Goal: Task Accomplishment & Management: Manage account settings

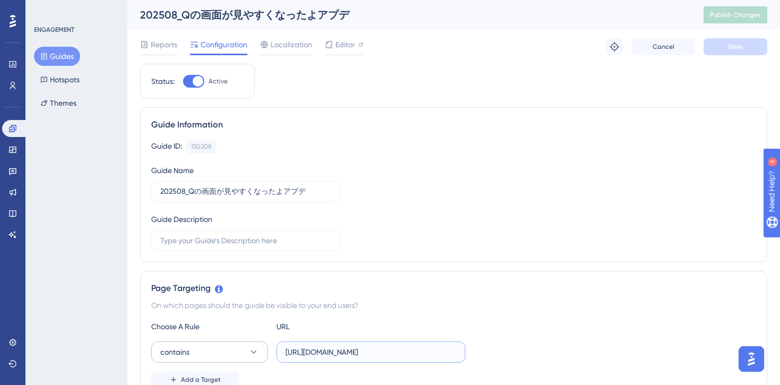
drag, startPoint x: 414, startPoint y: 353, endPoint x: 264, endPoint y: 352, distance: 150.1
click at [264, 352] on div "contains https://stg-e-consult.medii.jp/top" at bounding box center [308, 351] width 314 height 21
click at [344, 48] on span "Editor" at bounding box center [345, 44] width 20 height 13
click at [350, 40] on span "Editor" at bounding box center [345, 44] width 20 height 13
click at [191, 79] on div at bounding box center [193, 81] width 21 height 13
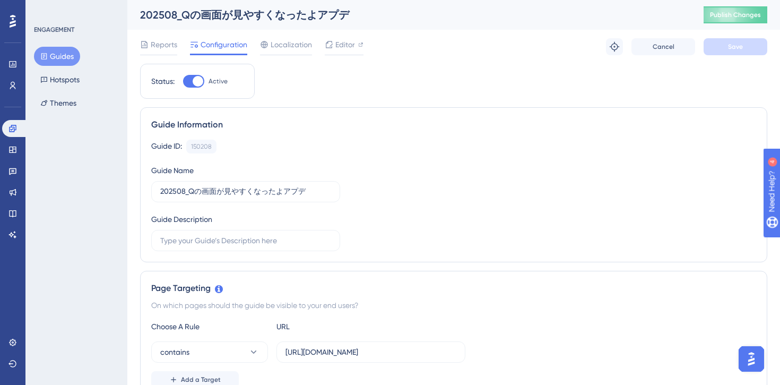
click at [183, 81] on input "Active" at bounding box center [182, 81] width 1 height 1
checkbox input "false"
click at [322, 354] on input "https://stg-e-consult.medii.jp/top" at bounding box center [370, 352] width 171 height 12
click at [328, 351] on input "https://stg-e-consult.medii.jp/top" at bounding box center [370, 352] width 171 height 12
type input "https://e-consult.medii.jp/top"
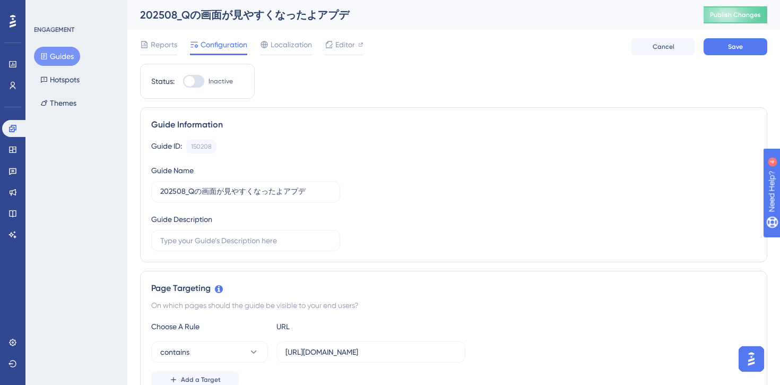
click at [439, 255] on div "Guide Information Guide ID: 150208 Copy Guide Name 202508_Qの画面が見やすくなったよアプデ Guid…" at bounding box center [453, 184] width 627 height 155
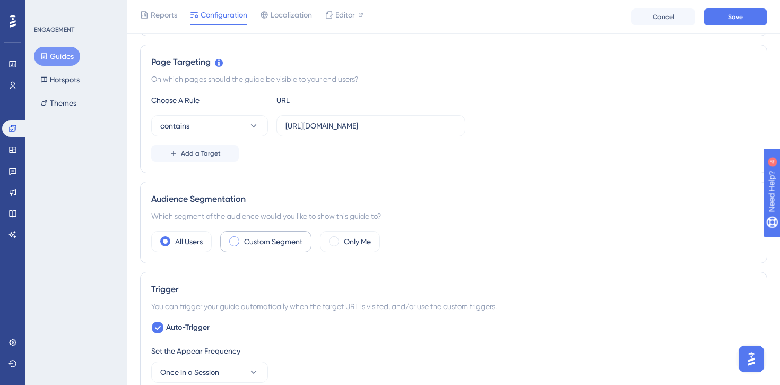
scroll to position [230, 0]
click at [234, 238] on span at bounding box center [234, 242] width 10 height 10
click at [242, 238] on input "radio" at bounding box center [242, 238] width 0 height 0
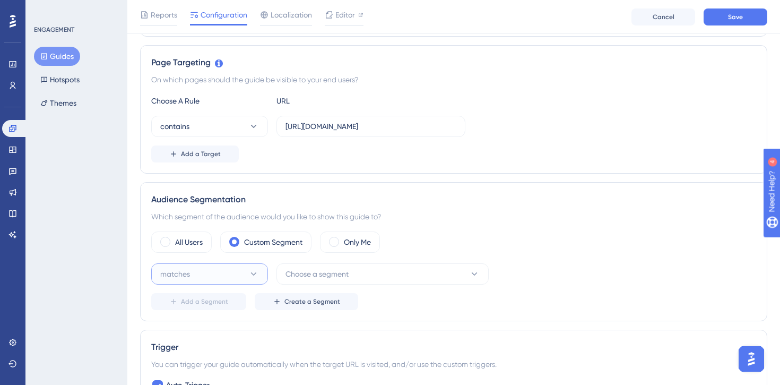
click at [254, 275] on icon at bounding box center [253, 273] width 11 height 11
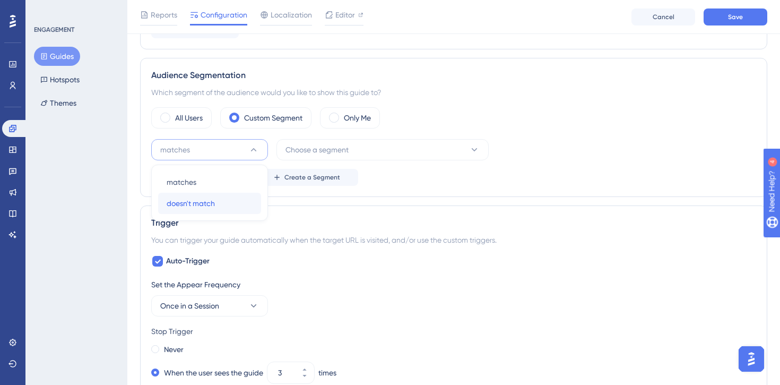
click at [228, 203] on div "doesn't match doesn't match" at bounding box center [210, 203] width 86 height 21
click at [382, 155] on button "Choose a segment" at bounding box center [382, 149] width 212 height 21
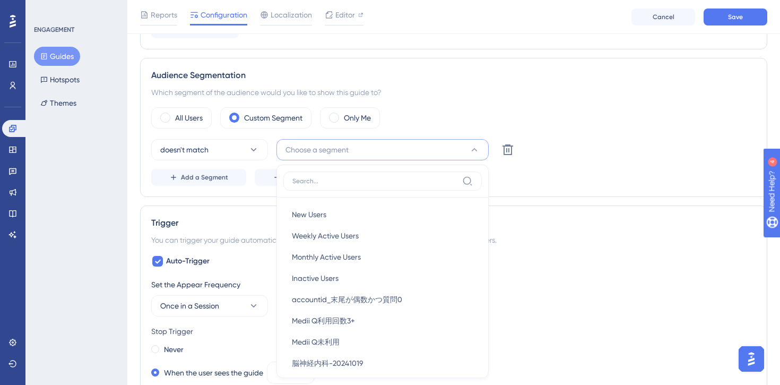
scroll to position [424, 0]
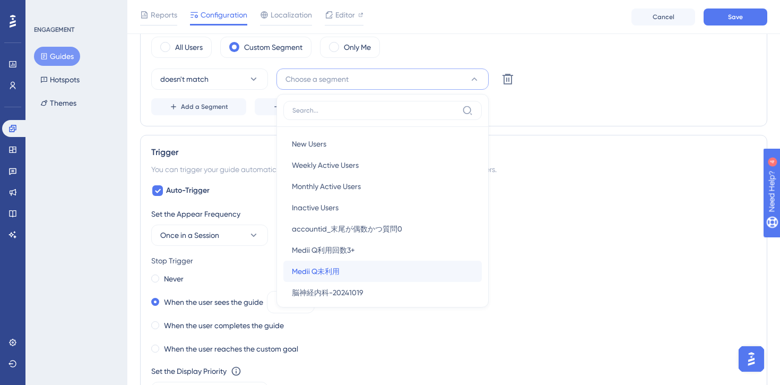
click at [339, 271] on span "Medii Q未利用" at bounding box center [316, 271] width 48 height 13
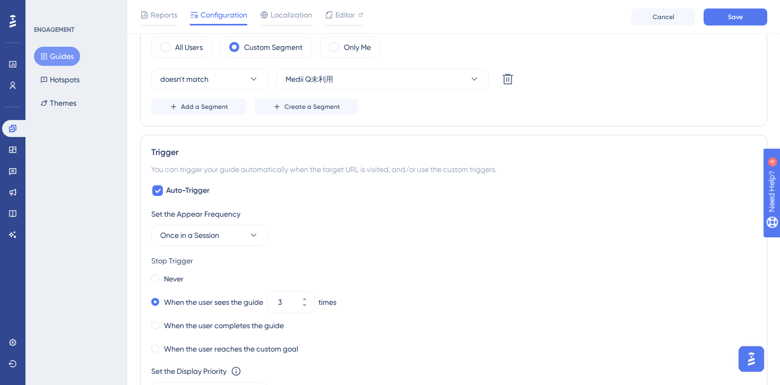
click at [544, 162] on div "Trigger You can trigger your guide automatically when the target URL is visited…" at bounding box center [453, 287] width 627 height 304
click at [226, 247] on div "Set the Appear Frequency Once in a Session Stop Trigger Never When the user see…" at bounding box center [453, 317] width 605 height 221
click at [226, 238] on button "Once in a Session" at bounding box center [209, 234] width 117 height 21
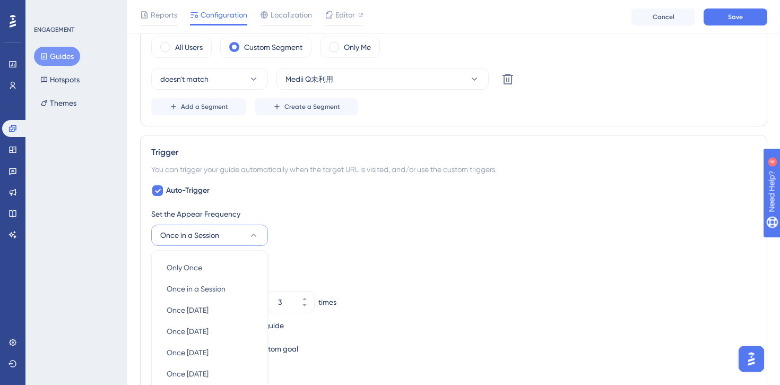
scroll to position [563, 0]
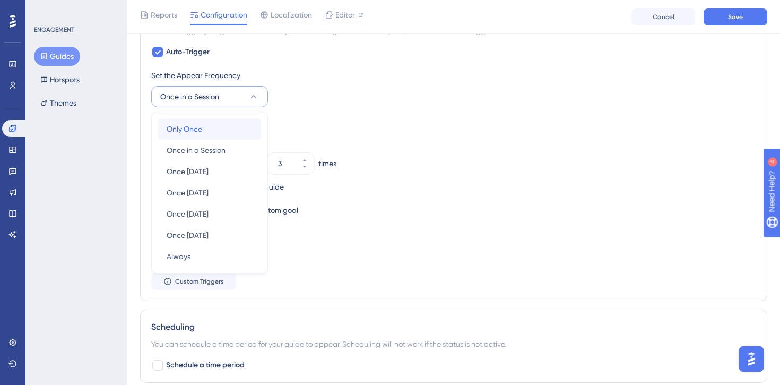
click at [206, 127] on div "Only Once Only Once" at bounding box center [210, 128] width 86 height 21
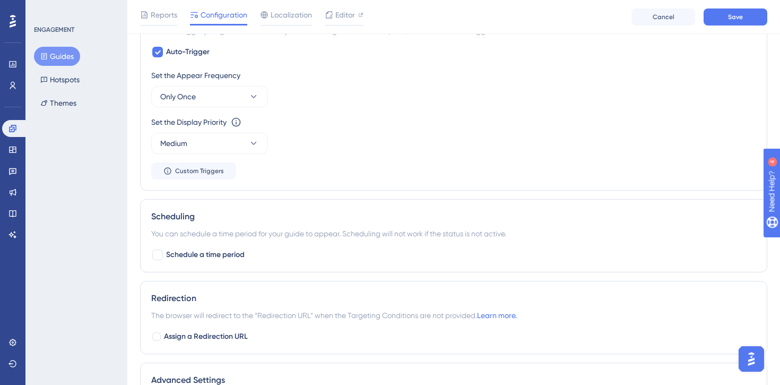
click at [394, 170] on div "Set the Appear Frequency Only Once Set the Display Priority This option will se…" at bounding box center [453, 124] width 605 height 110
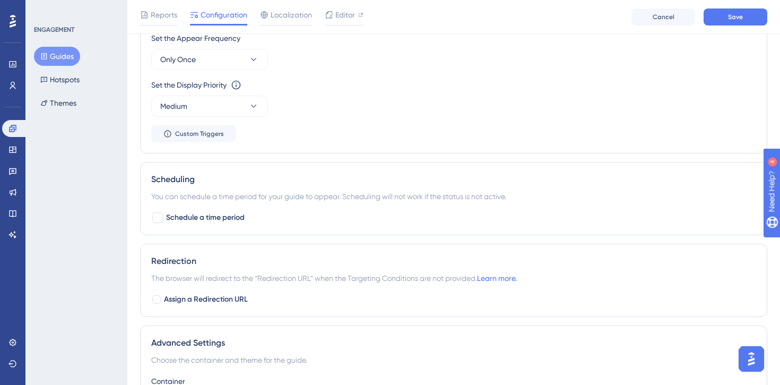
scroll to position [662, 0]
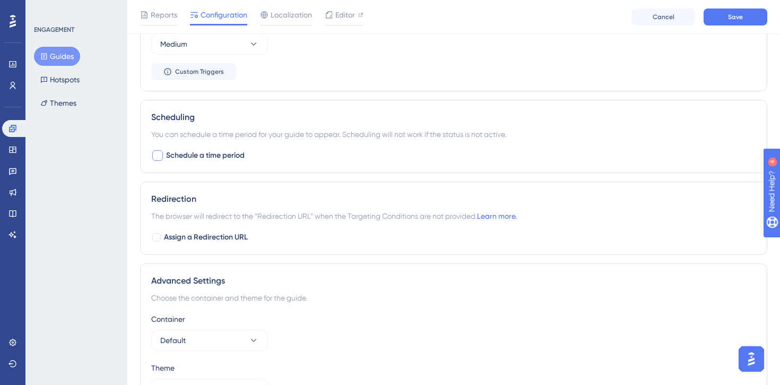
click at [166, 155] on span "Schedule a time period" at bounding box center [205, 155] width 79 height 13
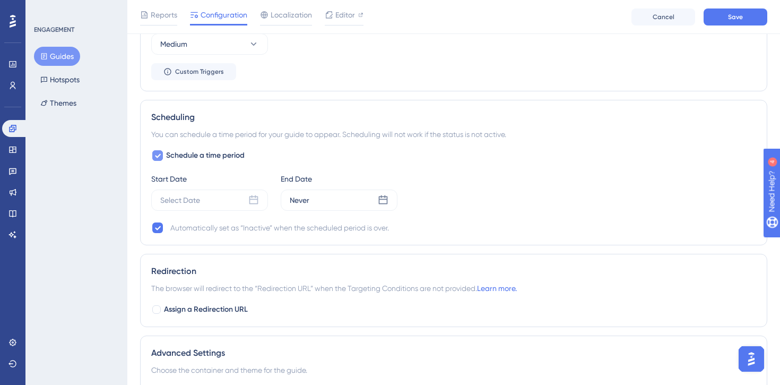
checkbox input "true"
click at [255, 199] on icon at bounding box center [253, 199] width 9 height 9
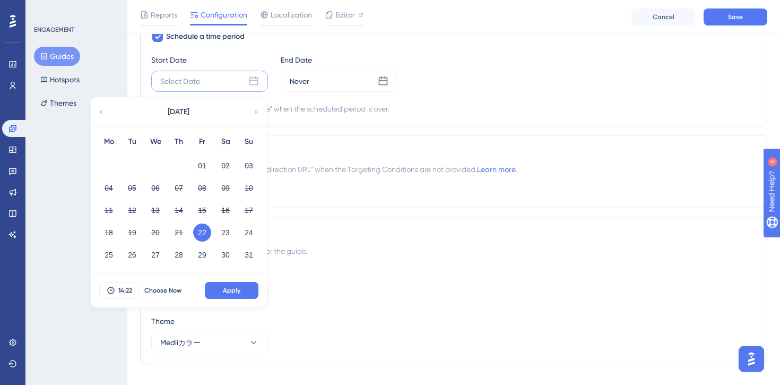
scroll to position [786, 0]
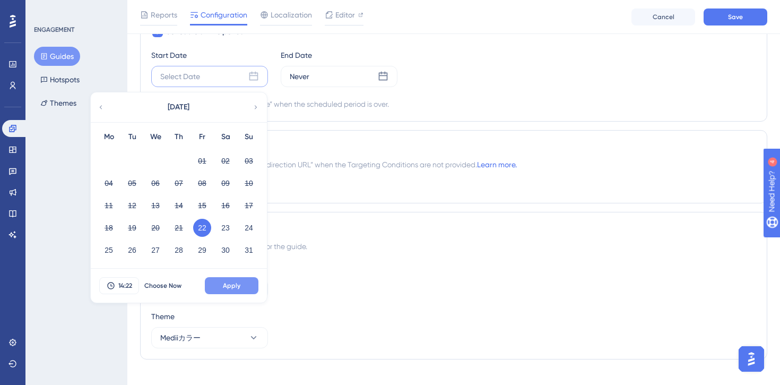
click at [236, 287] on span "Apply" at bounding box center [232, 285] width 18 height 8
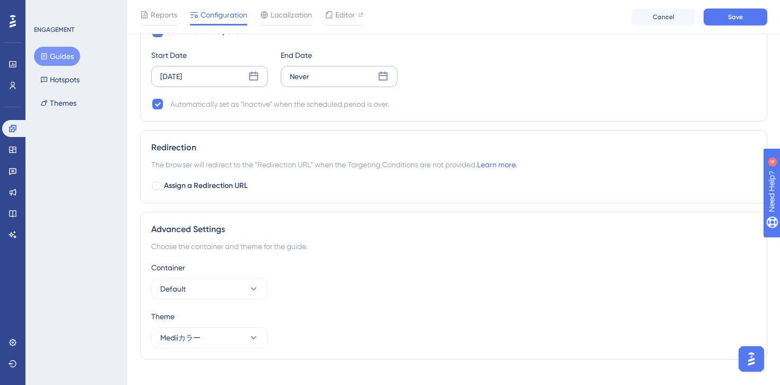
click at [385, 73] on icon at bounding box center [383, 76] width 9 height 9
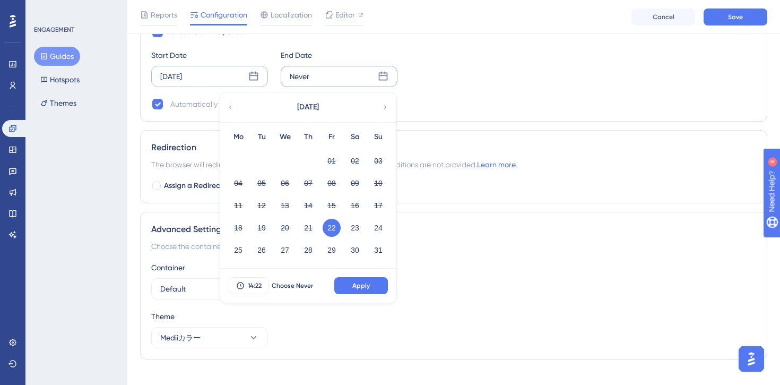
click at [386, 107] on icon at bounding box center [384, 107] width 7 height 10
click at [307, 161] on button "04" at bounding box center [308, 161] width 18 height 18
click at [251, 285] on span "14:22" at bounding box center [255, 285] width 14 height 8
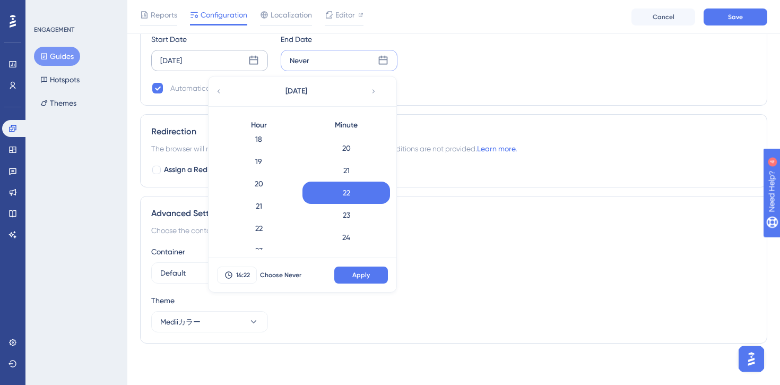
scroll to position [421, 0]
click at [263, 237] on div "23" at bounding box center [259, 238] width 88 height 22
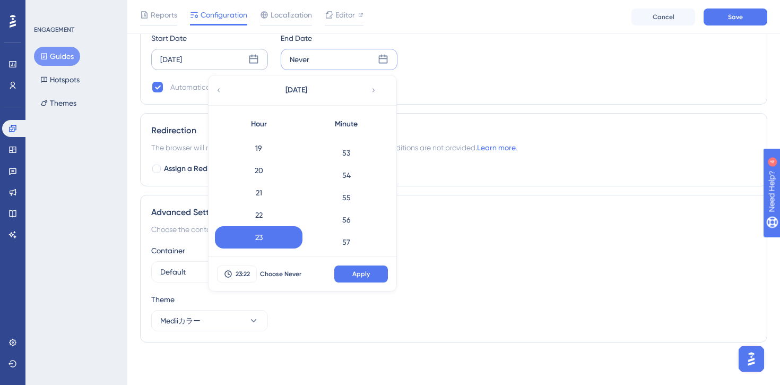
scroll to position [1223, 0]
click at [347, 231] on div "59" at bounding box center [346, 237] width 88 height 22
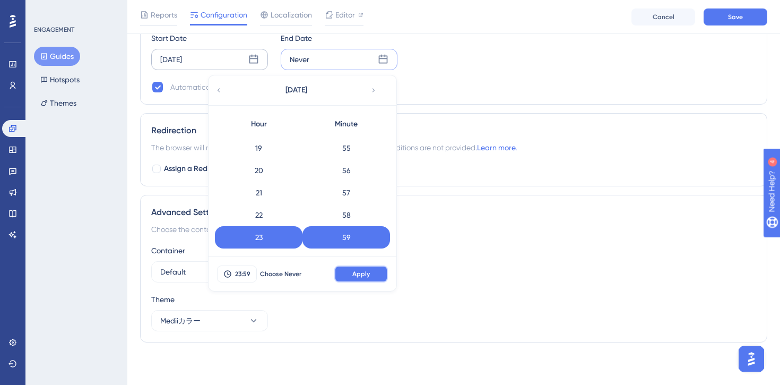
click at [361, 268] on button "Apply" at bounding box center [361, 273] width 54 height 17
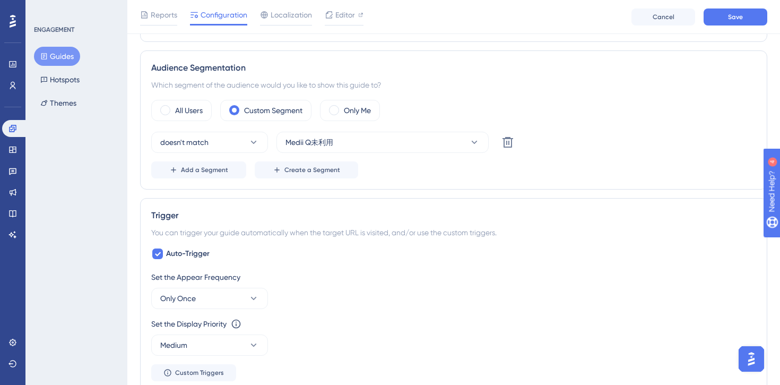
scroll to position [353, 0]
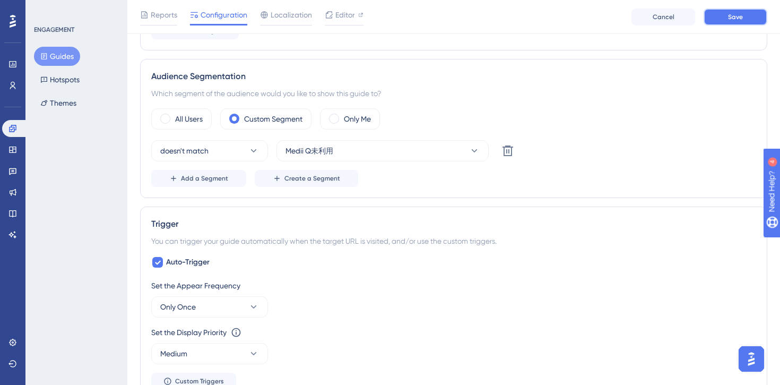
click at [732, 17] on span "Save" at bounding box center [735, 17] width 15 height 8
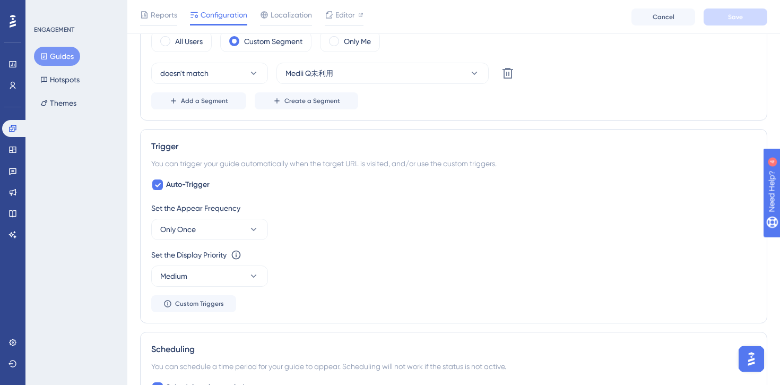
scroll to position [432, 0]
